Goal: Information Seeking & Learning: Learn about a topic

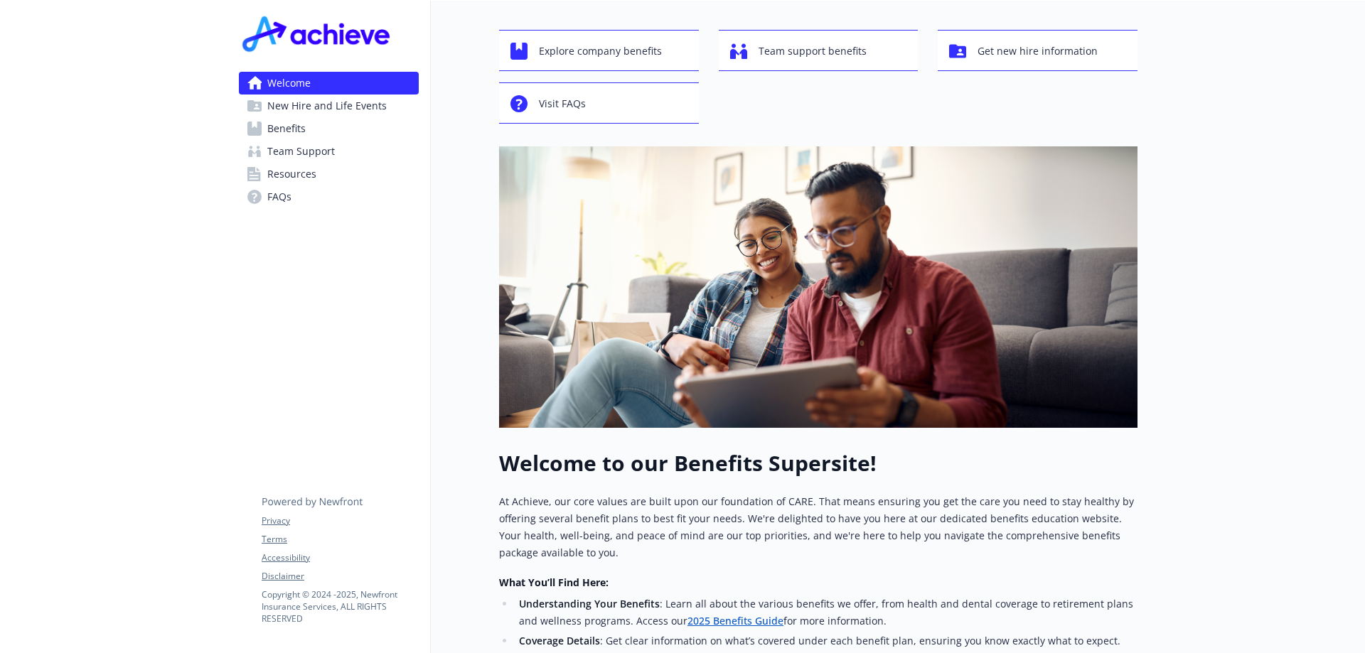
scroll to position [17, 0]
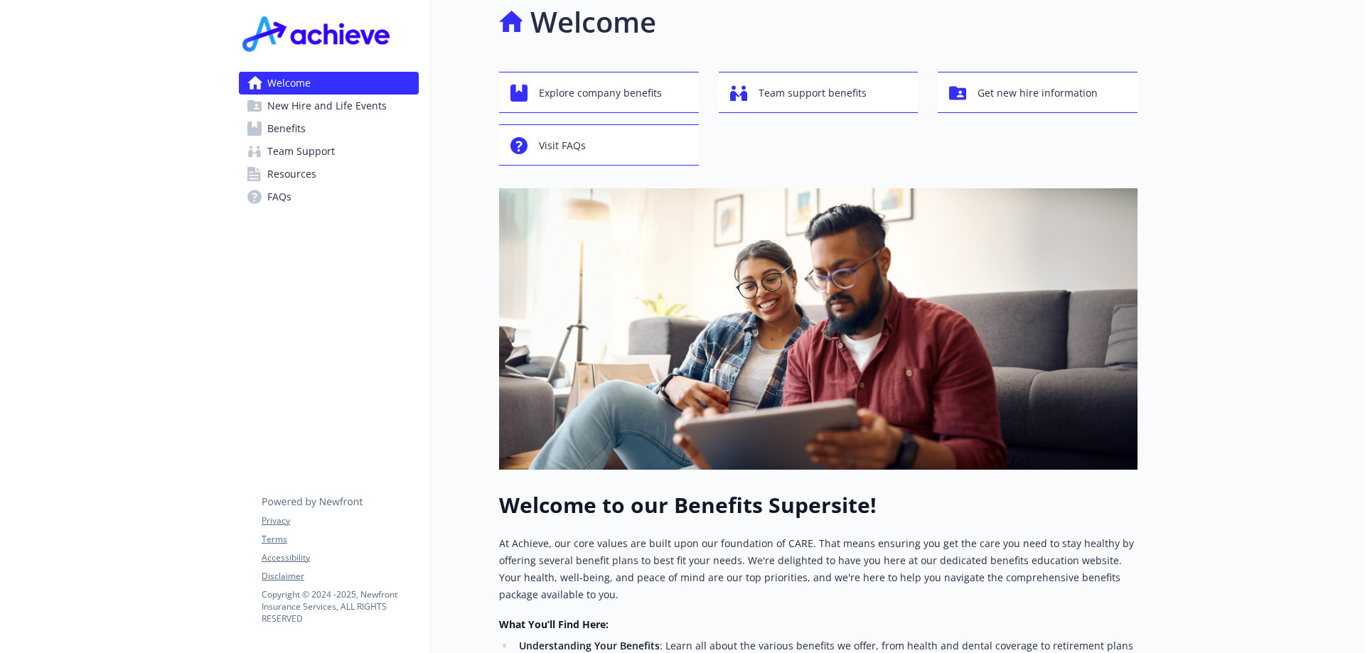
click at [330, 107] on span "New Hire and Life Events" at bounding box center [326, 106] width 119 height 23
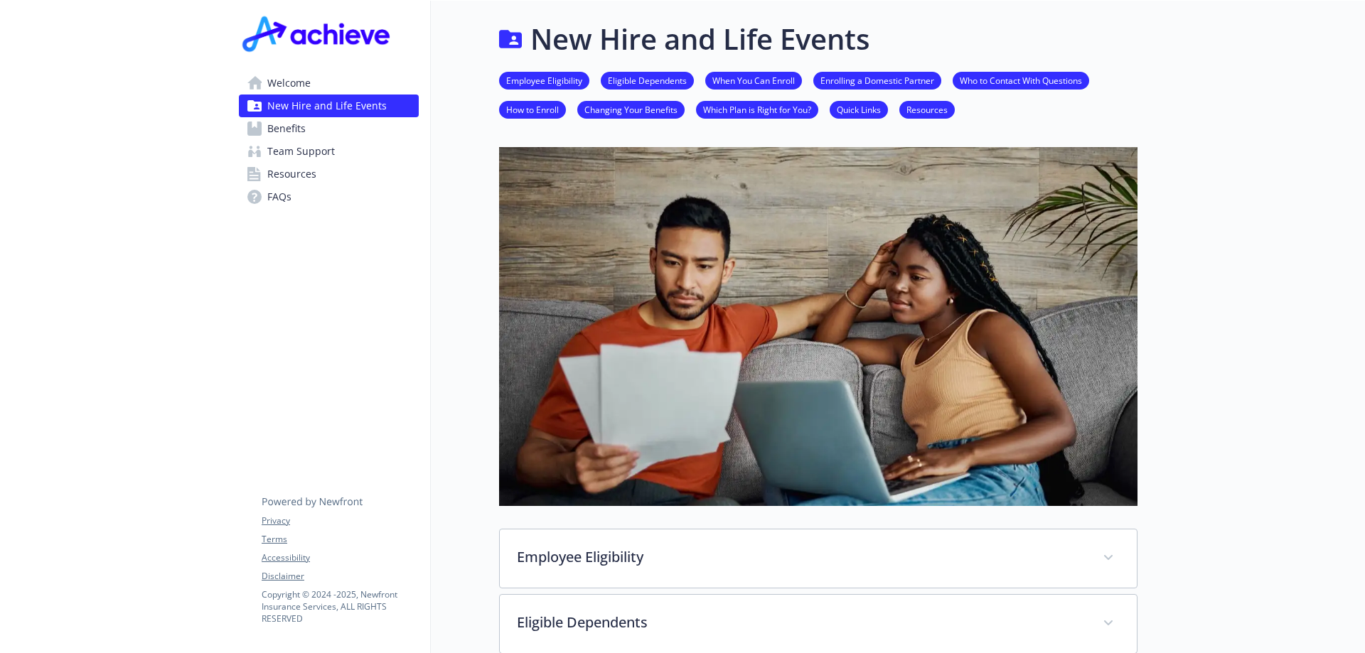
click at [292, 133] on span "Benefits" at bounding box center [286, 128] width 38 height 23
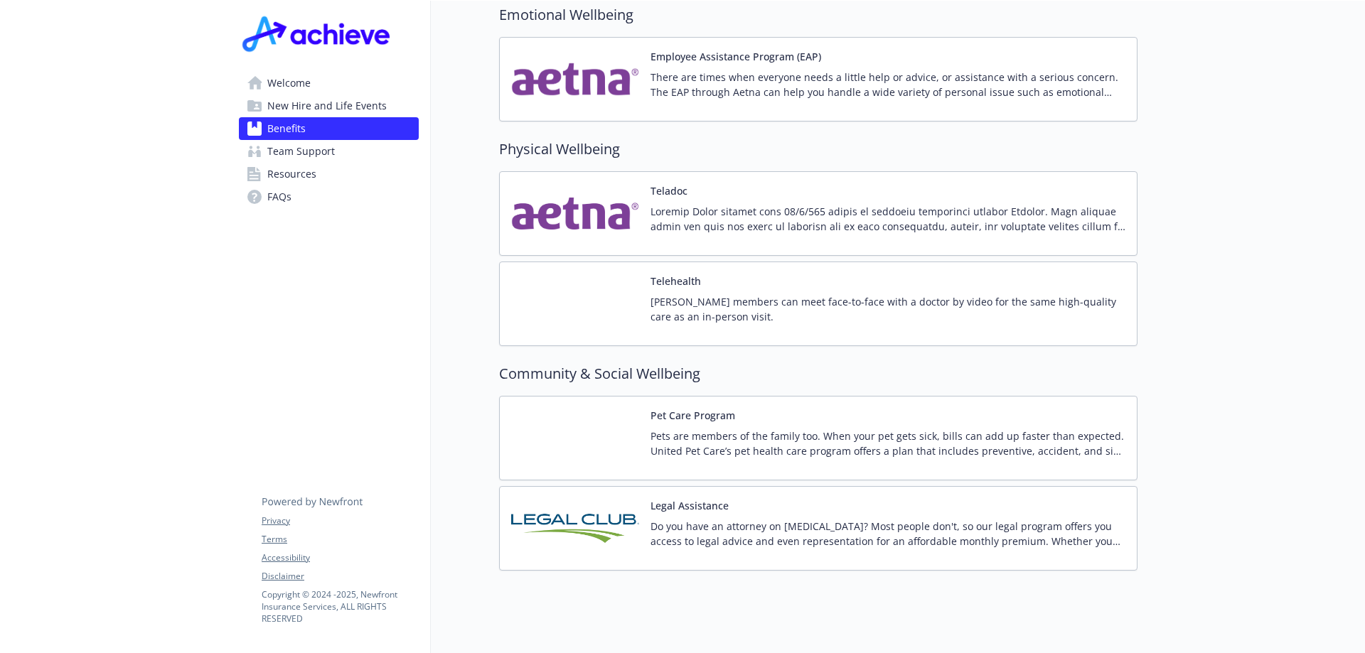
scroll to position [2717, 0]
